Goal: Information Seeking & Learning: Learn about a topic

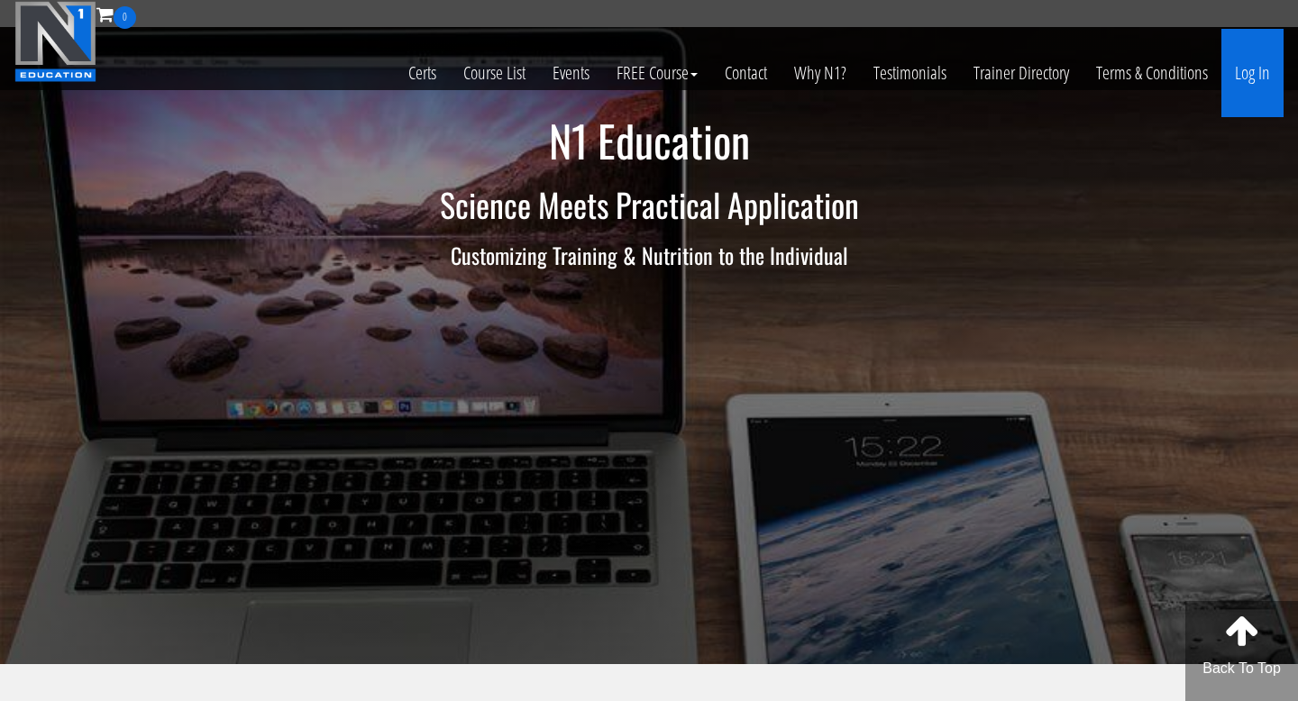
click at [1234, 45] on link "Log In" at bounding box center [1252, 73] width 62 height 88
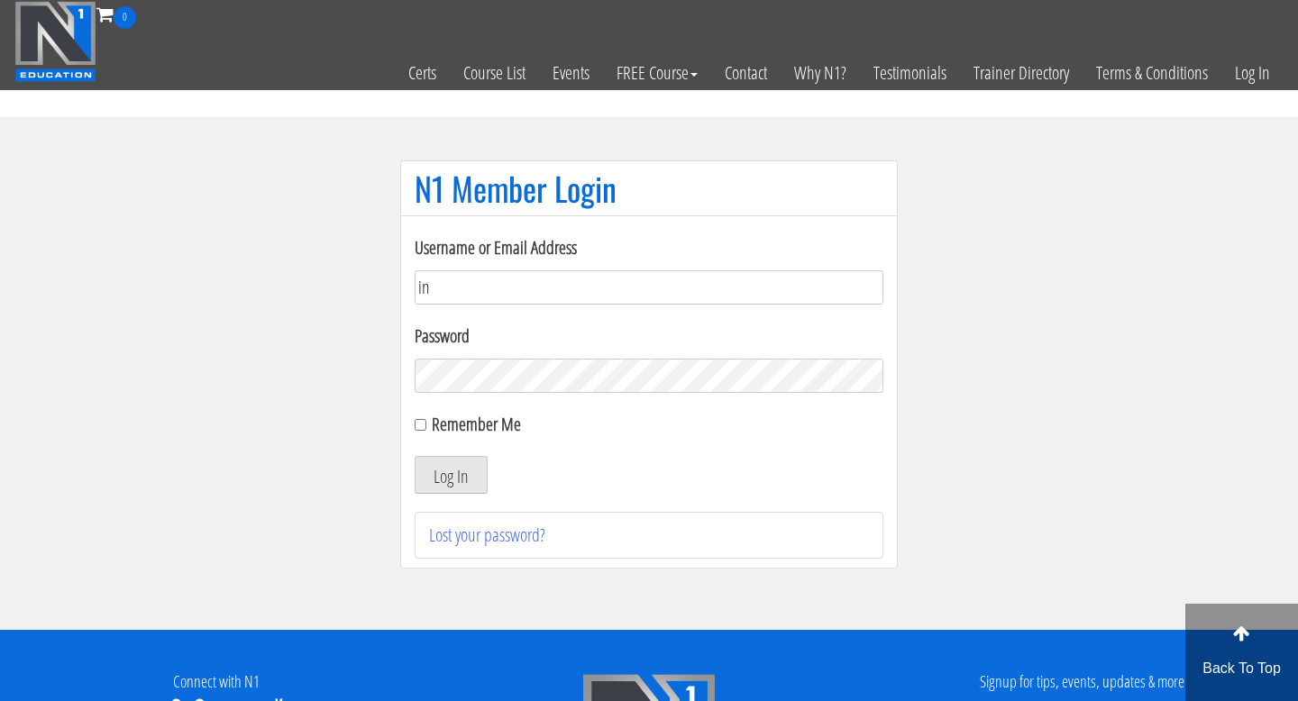
type input "info@jouwtopvorm.nl"
click at [459, 472] on button "Log In" at bounding box center [451, 475] width 73 height 38
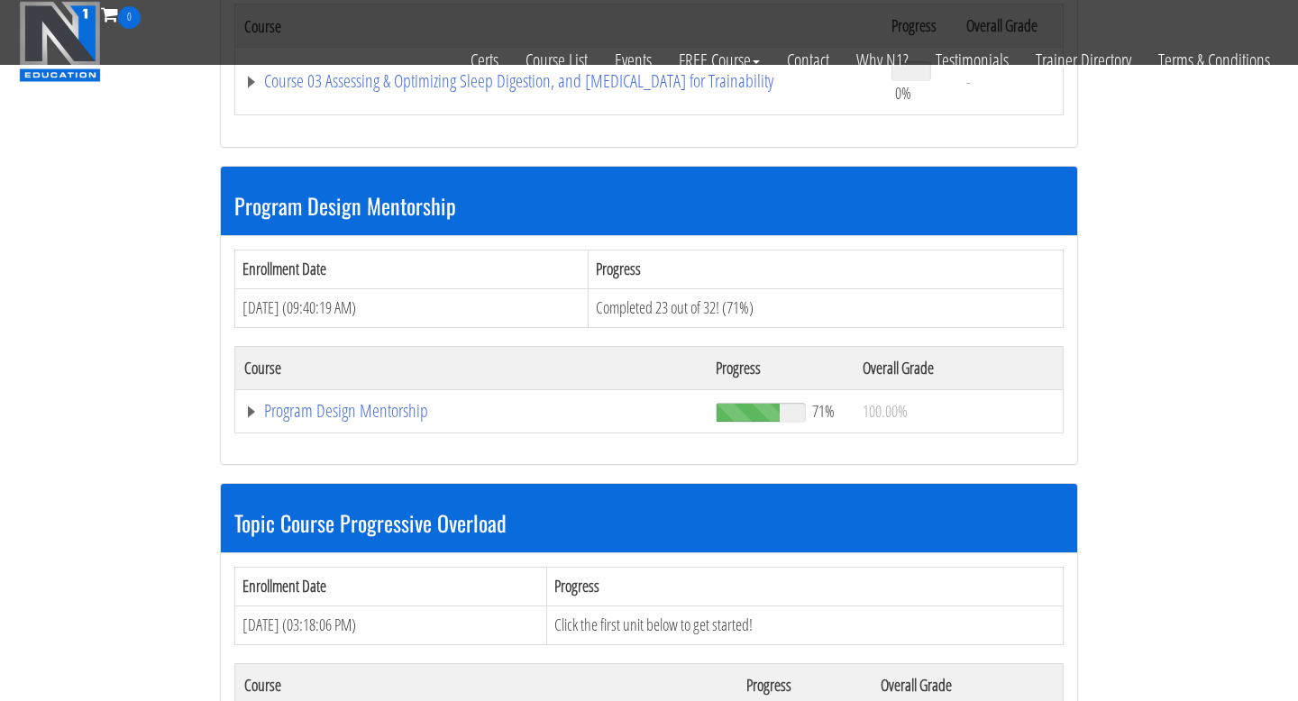
scroll to position [1440, 0]
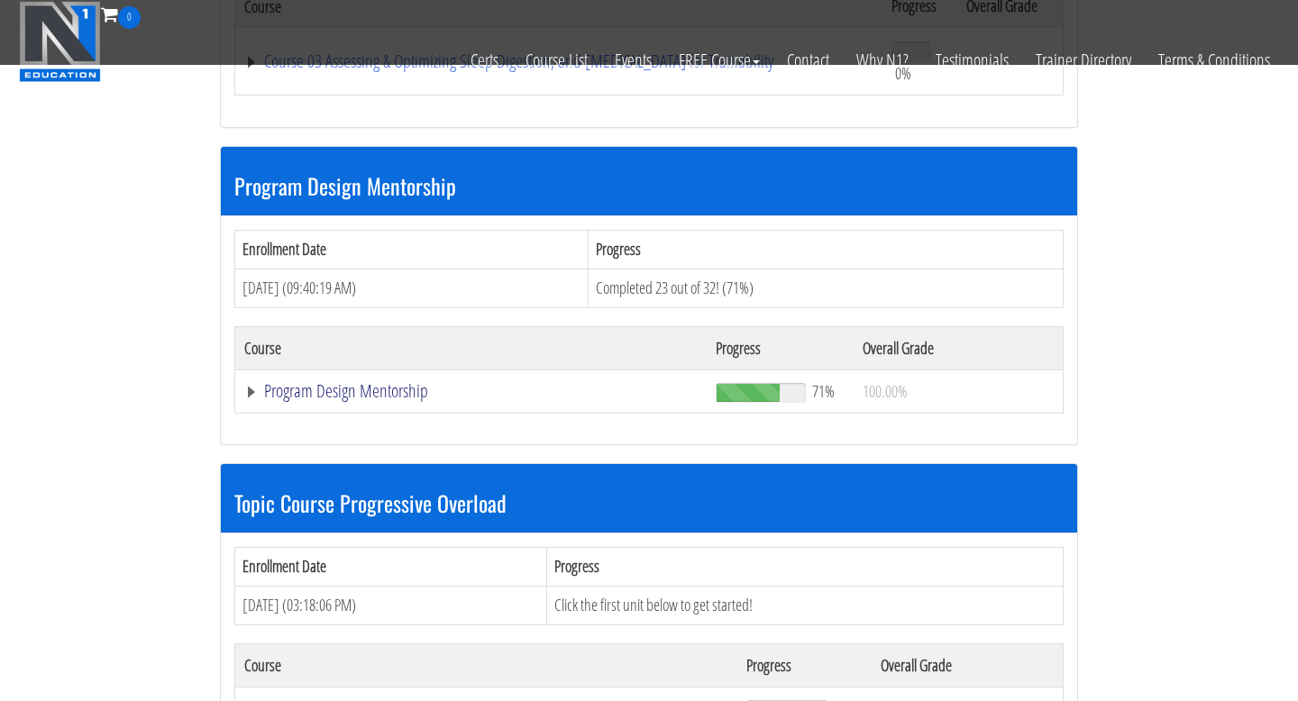
click at [375, 396] on link "Program Design Mentorship" at bounding box center [470, 391] width 453 height 18
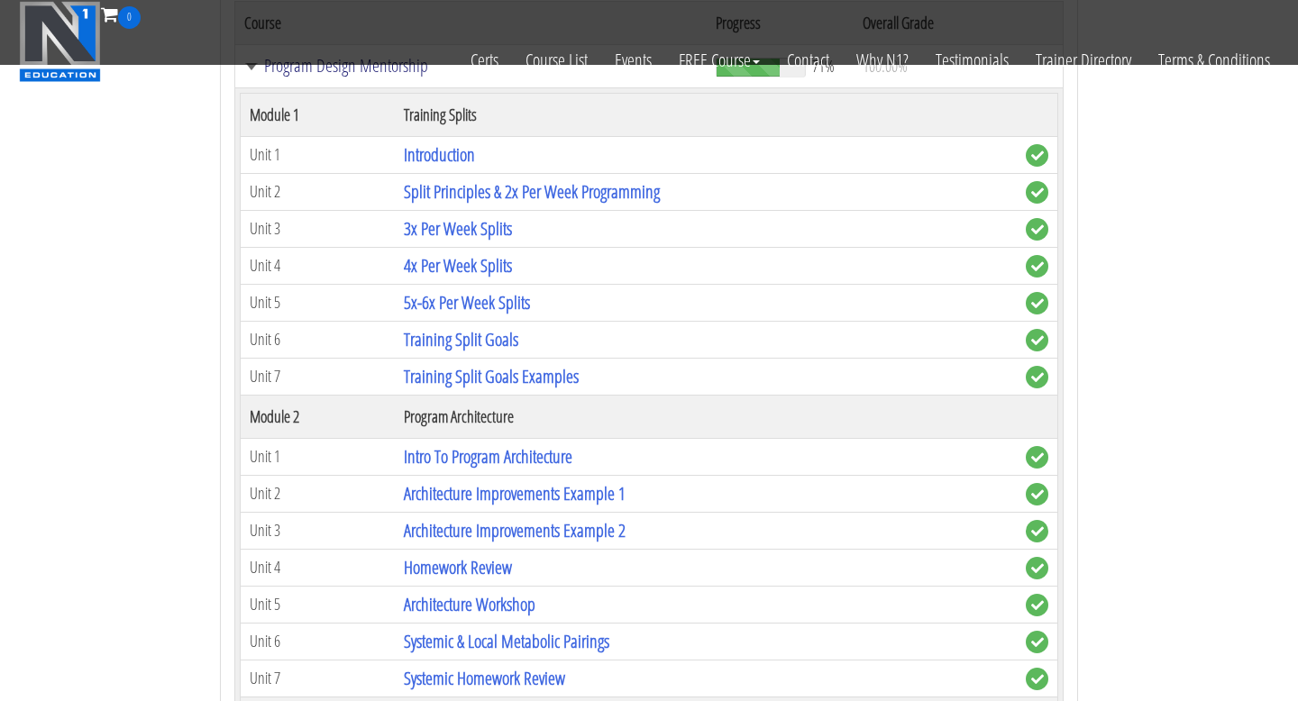
scroll to position [1910, 0]
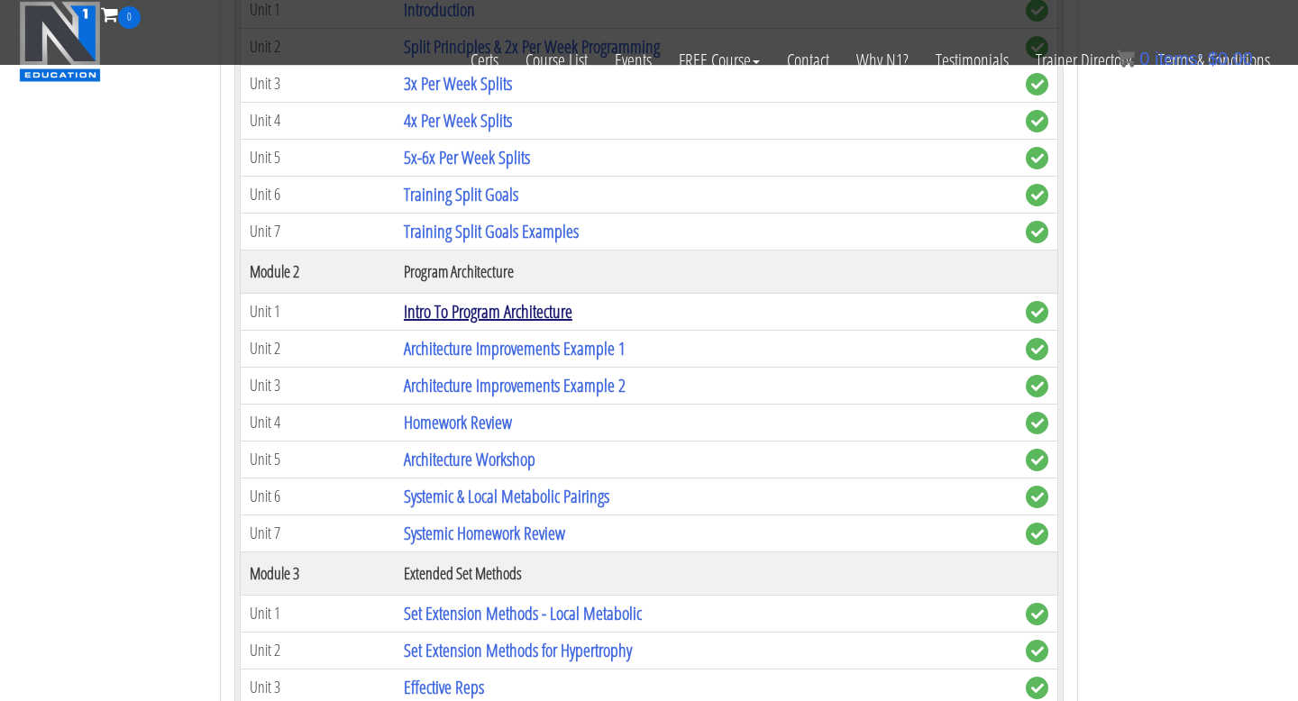
click at [444, 303] on link "Intro To Program Architecture" at bounding box center [488, 311] width 169 height 24
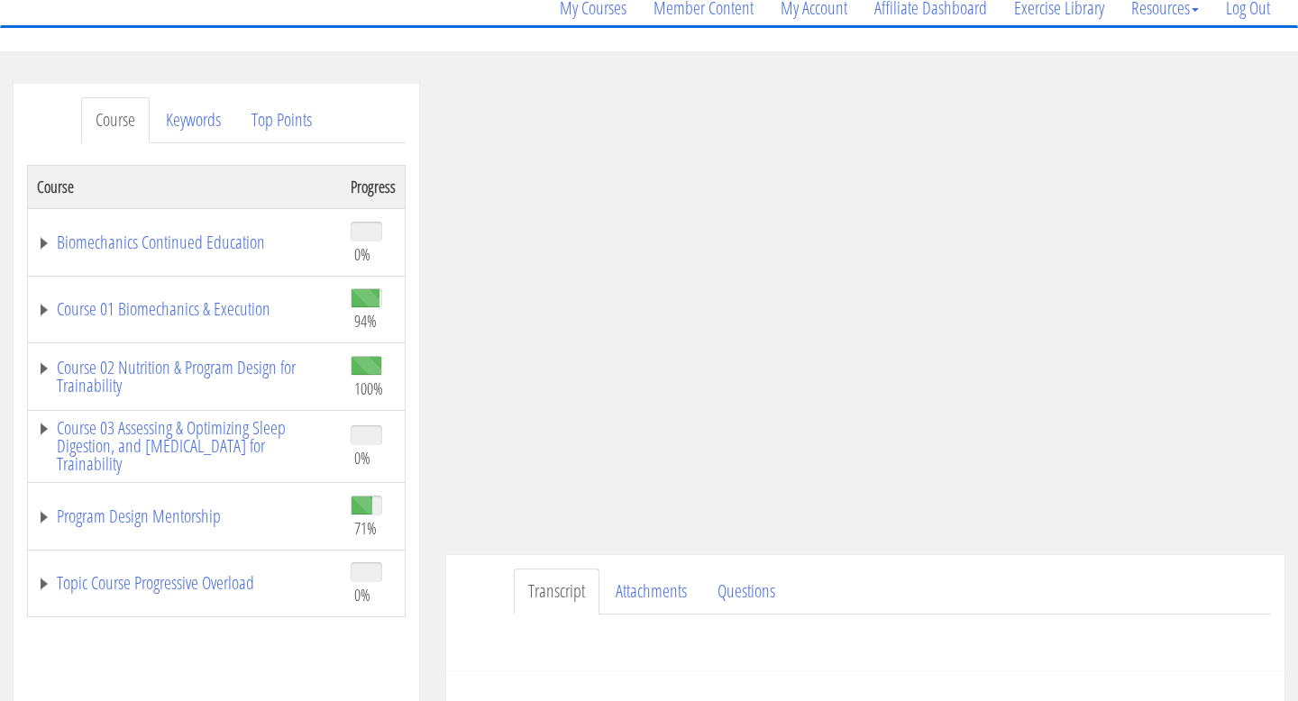
scroll to position [226, 0]
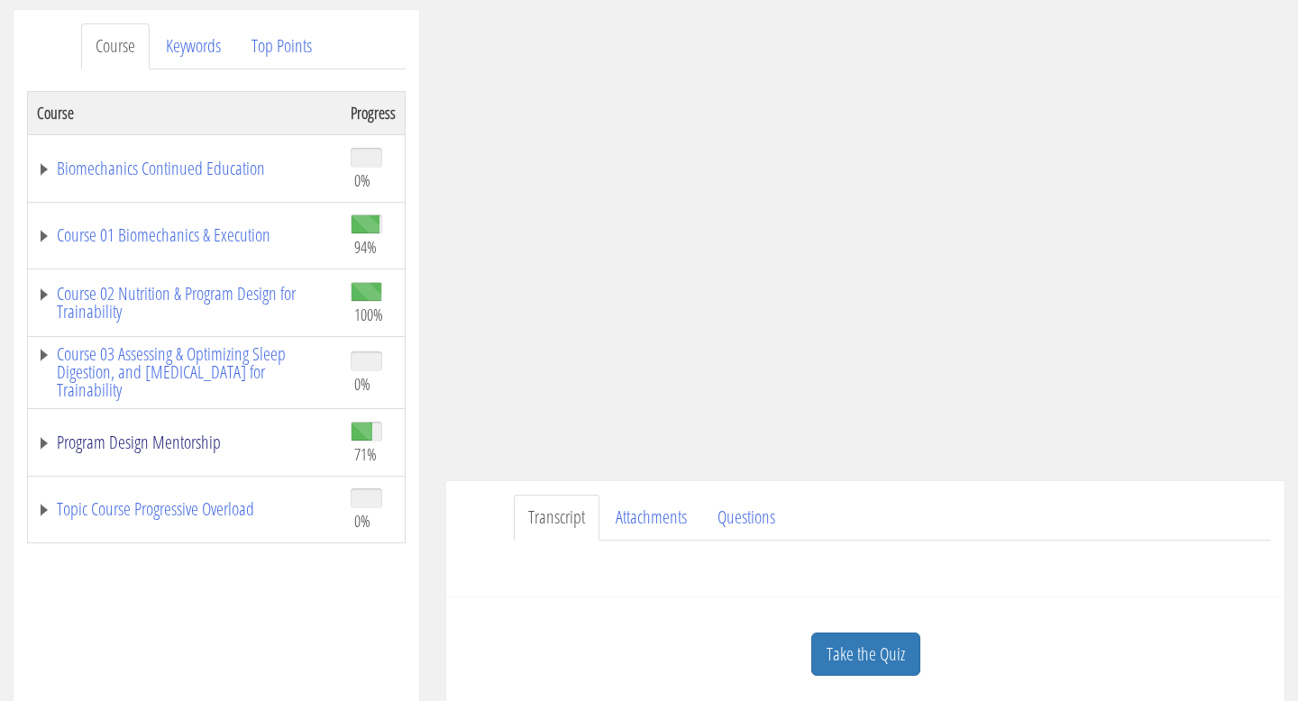
click at [46, 450] on link "Program Design Mentorship" at bounding box center [185, 443] width 296 height 18
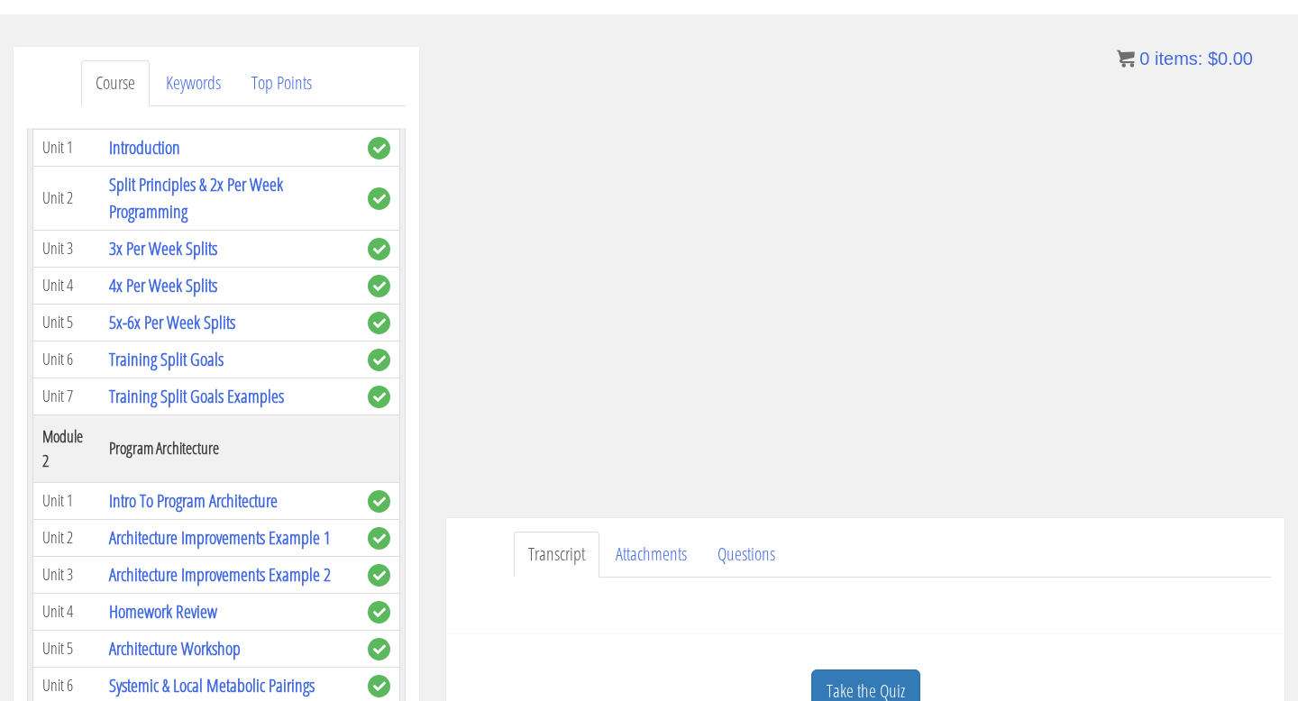
scroll to position [471, 0]
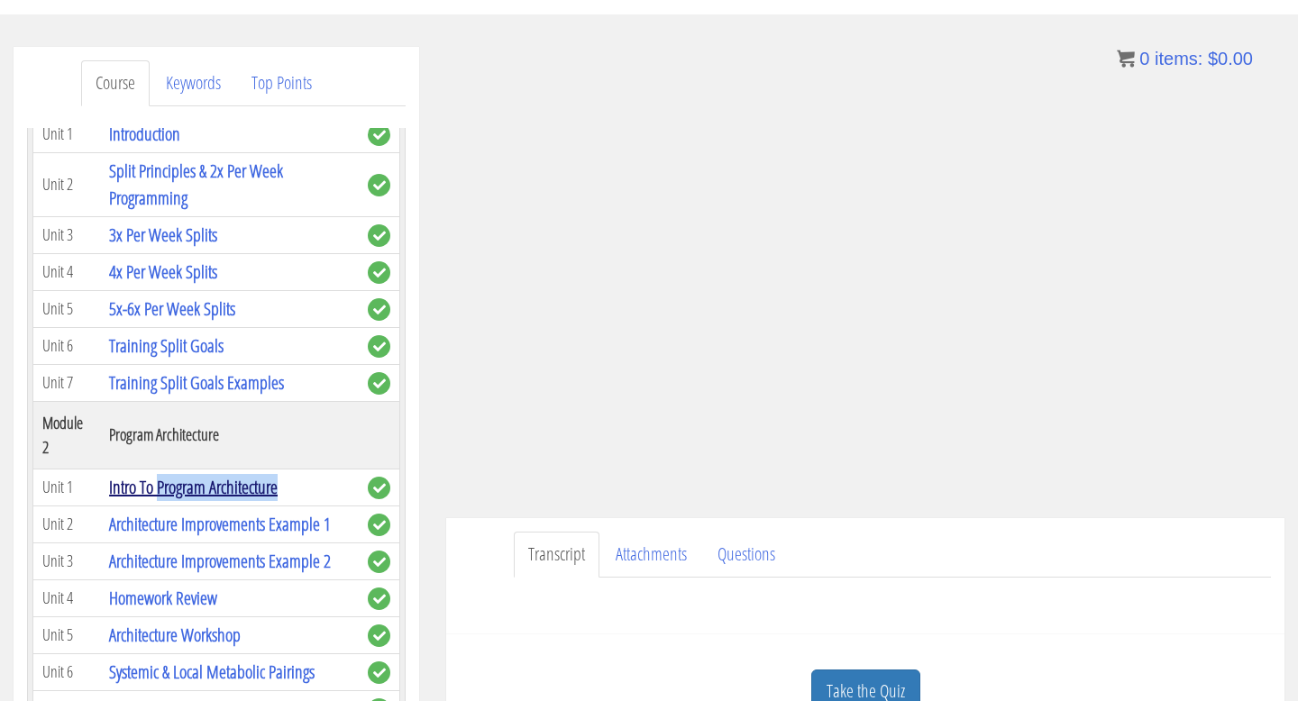
drag, startPoint x: 289, startPoint y: 483, endPoint x: 160, endPoint y: 491, distance: 130.1
click at [160, 491] on td "Intro To Program Architecture" at bounding box center [229, 487] width 259 height 37
copy link "Program Architecture"
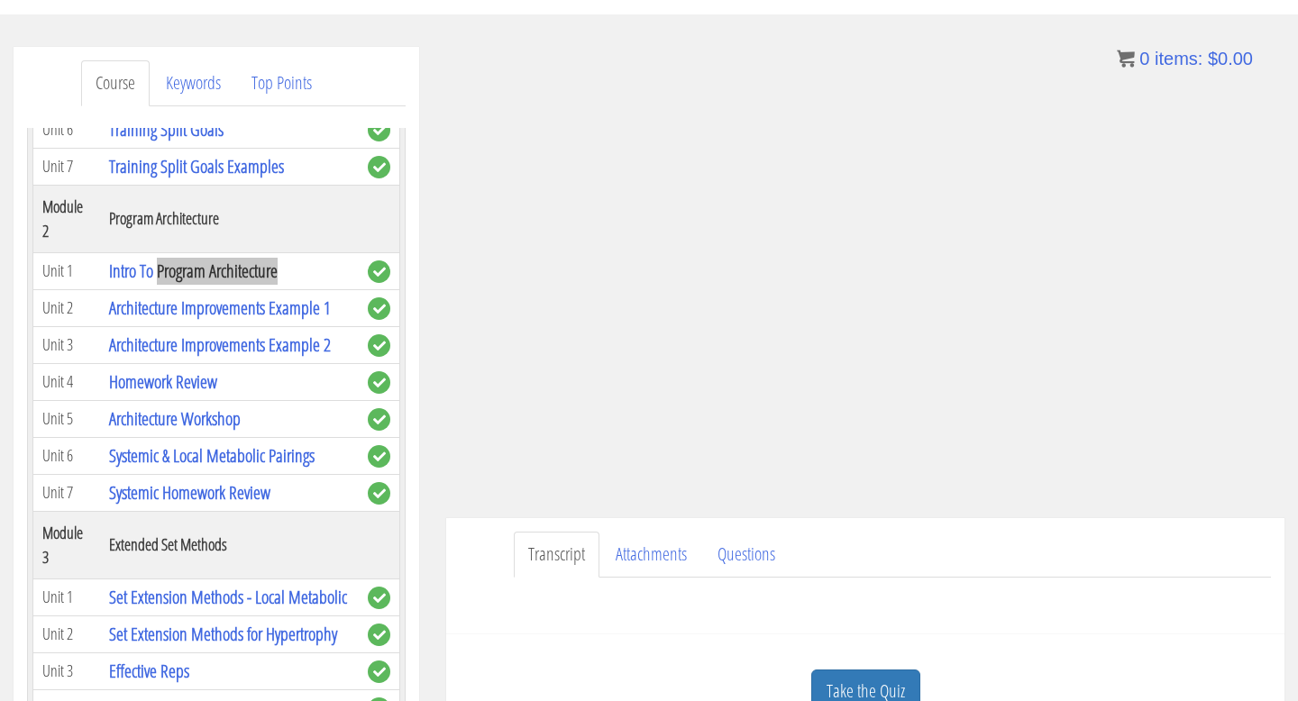
scroll to position [689, 0]
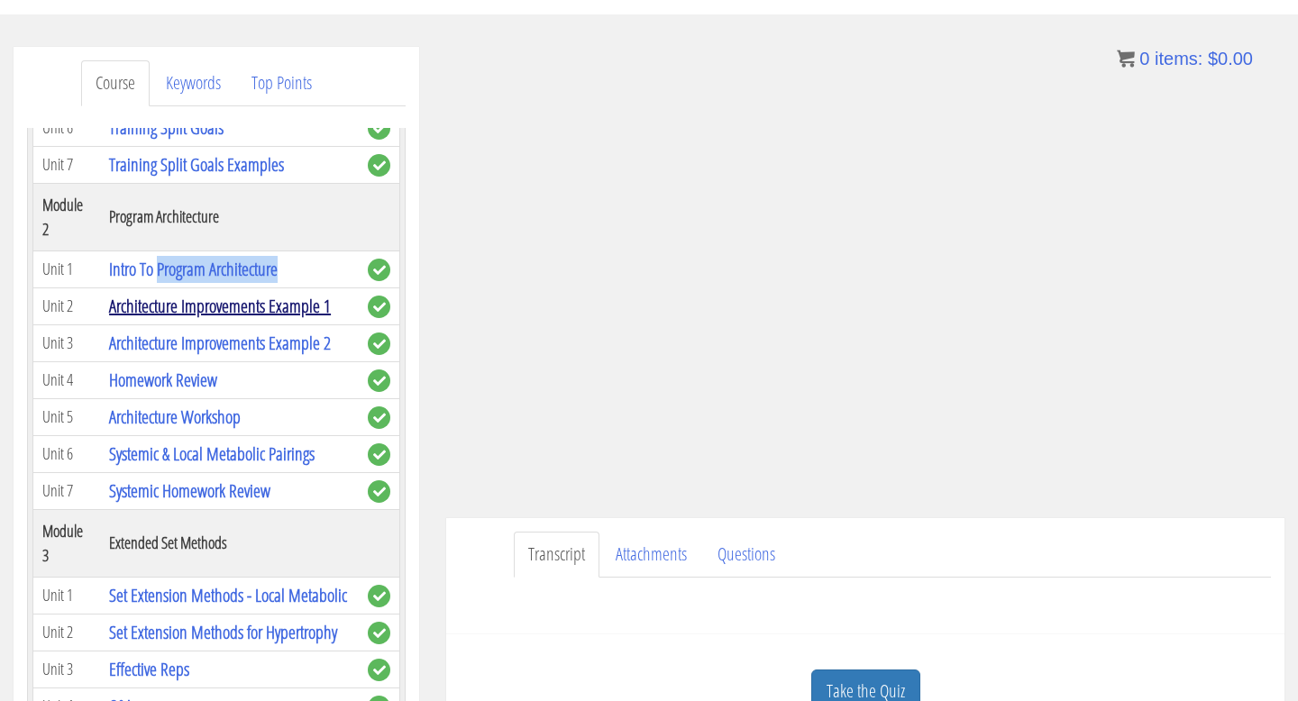
click at [274, 310] on link "Architecture Improvements Example 1" at bounding box center [220, 306] width 222 height 24
